Goal: Entertainment & Leisure: Consume media (video, audio)

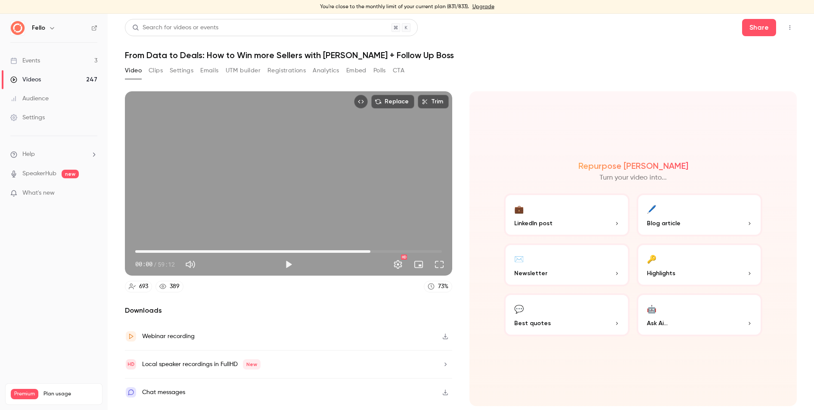
click at [370, 250] on span "45:23" at bounding box center [288, 252] width 307 height 14
click at [288, 268] on button "Play" at bounding box center [288, 264] width 17 height 17
click at [433, 250] on span "45:24" at bounding box center [288, 252] width 307 height 14
drag, startPoint x: 433, startPoint y: 252, endPoint x: 410, endPoint y: 252, distance: 23.7
click at [410, 252] on span "52:57" at bounding box center [409, 251] width 3 height 3
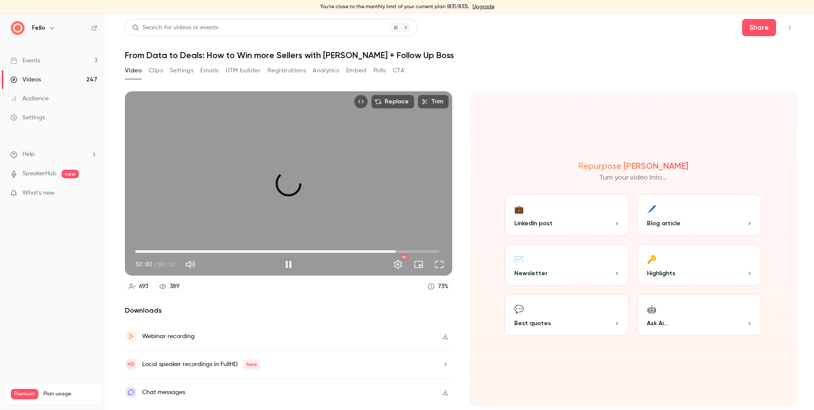
drag, startPoint x: 410, startPoint y: 251, endPoint x: 396, endPoint y: 251, distance: 14.2
click at [396, 251] on span "50:18" at bounding box center [396, 251] width 3 height 3
drag, startPoint x: 396, startPoint y: 251, endPoint x: 377, endPoint y: 251, distance: 19.4
click at [377, 251] on span "46:33" at bounding box center [376, 251] width 3 height 3
click at [389, 251] on span "46:43" at bounding box center [288, 252] width 307 height 14
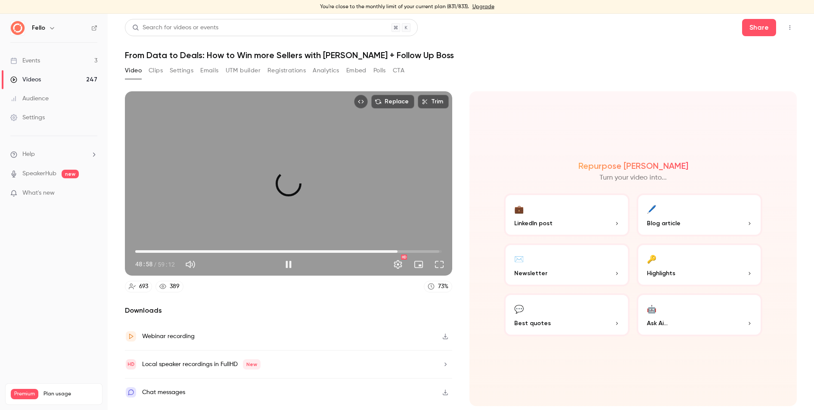
click at [398, 251] on span "50:38" at bounding box center [288, 252] width 307 height 14
click at [398, 262] on button "Settings" at bounding box center [397, 264] width 17 height 17
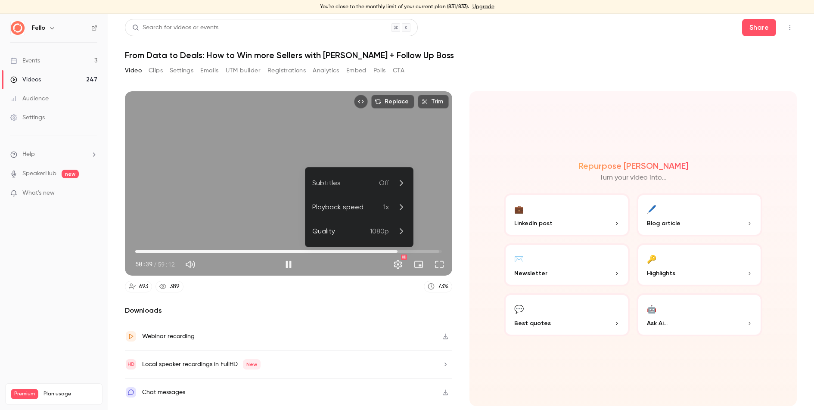
click at [400, 211] on icon at bounding box center [401, 207] width 10 height 10
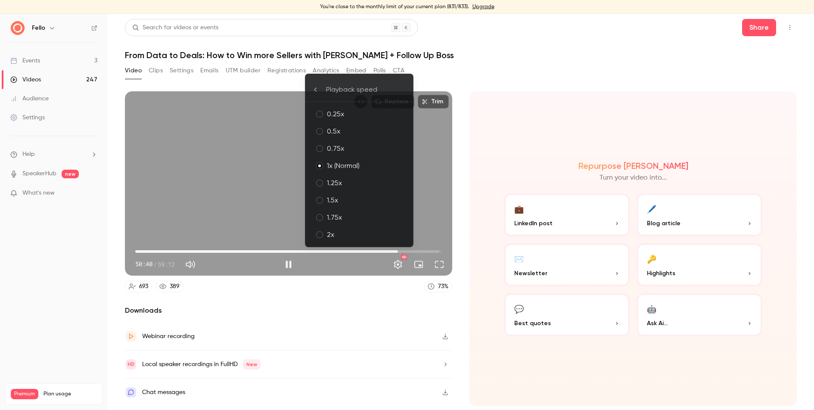
click at [383, 197] on div "1.5x" at bounding box center [366, 200] width 79 height 10
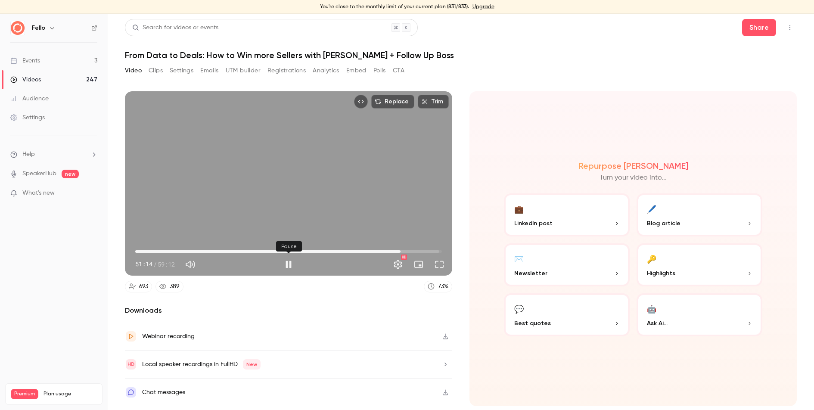
click at [290, 263] on button "Pause" at bounding box center [288, 264] width 17 height 17
drag, startPoint x: 289, startPoint y: 264, endPoint x: 296, endPoint y: 302, distance: 38.0
click at [296, 302] on div "Replace Trim 51:15 51:15 / 59:12 HD 693 389 73 % Downloads Webinar recording Lo…" at bounding box center [288, 248] width 327 height 315
drag, startPoint x: 402, startPoint y: 252, endPoint x: 151, endPoint y: 247, distance: 250.8
click at [151, 250] on span "02:59" at bounding box center [150, 251] width 3 height 3
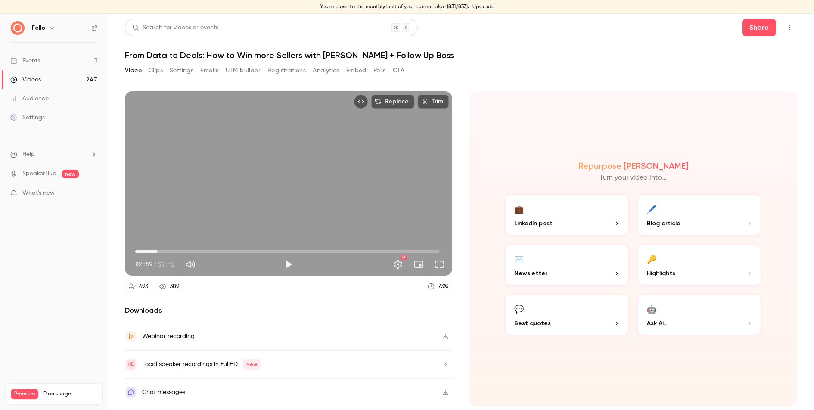
drag, startPoint x: 152, startPoint y: 252, endPoint x: 158, endPoint y: 252, distance: 6.0
click at [158, 252] on span "04:19" at bounding box center [157, 251] width 3 height 3
drag, startPoint x: 158, startPoint y: 252, endPoint x: 165, endPoint y: 252, distance: 7.8
click at [165, 252] on span "05:29" at bounding box center [163, 251] width 3 height 3
drag, startPoint x: 167, startPoint y: 252, endPoint x: 178, endPoint y: 252, distance: 11.6
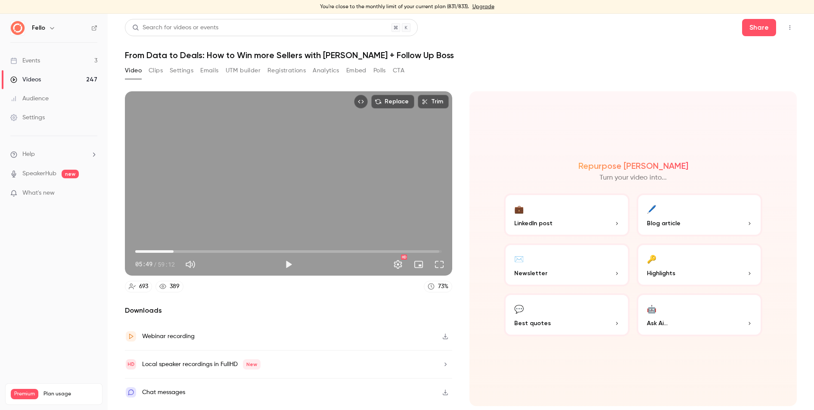
click at [175, 252] on span "07:24" at bounding box center [173, 251] width 3 height 3
drag, startPoint x: 180, startPoint y: 250, endPoint x: 190, endPoint y: 250, distance: 10.3
click at [190, 250] on span "10:33" at bounding box center [190, 251] width 3 height 3
click at [195, 250] on span "11:33" at bounding box center [288, 252] width 307 height 14
type input "*****"
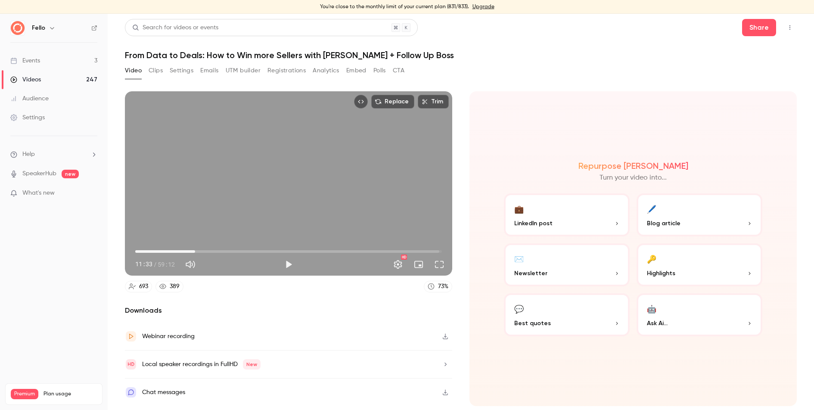
click at [324, 72] on button "Analytics" at bounding box center [326, 71] width 27 height 14
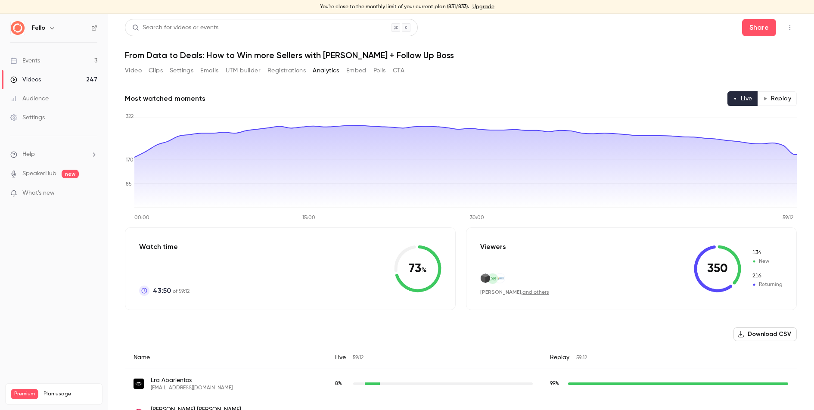
click at [354, 71] on button "Embed" at bounding box center [356, 71] width 20 height 14
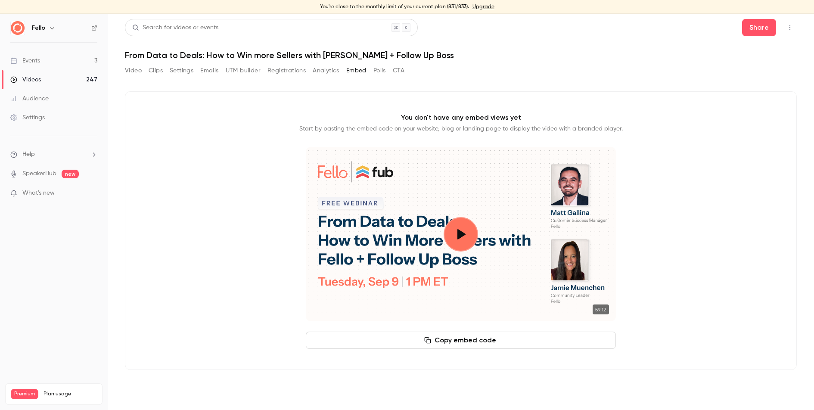
click at [329, 74] on button "Analytics" at bounding box center [326, 71] width 27 height 14
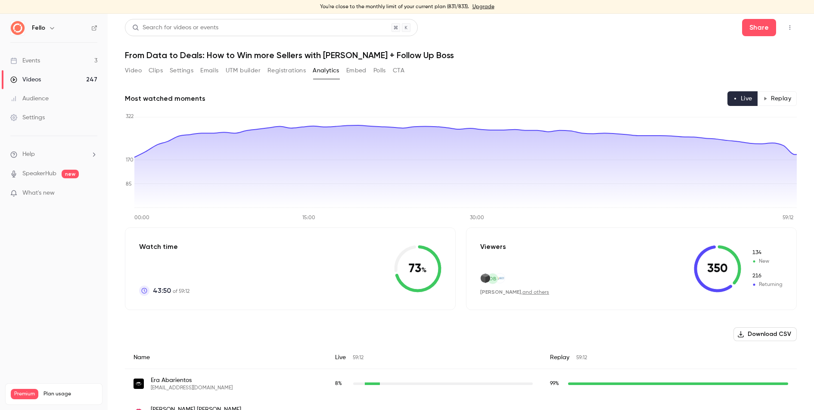
click at [134, 68] on button "Video" at bounding box center [133, 71] width 17 height 14
